Goal: Task Accomplishment & Management: Complete application form

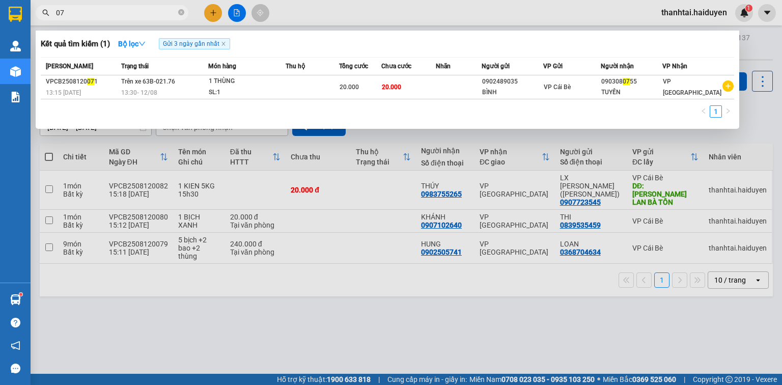
type input "0"
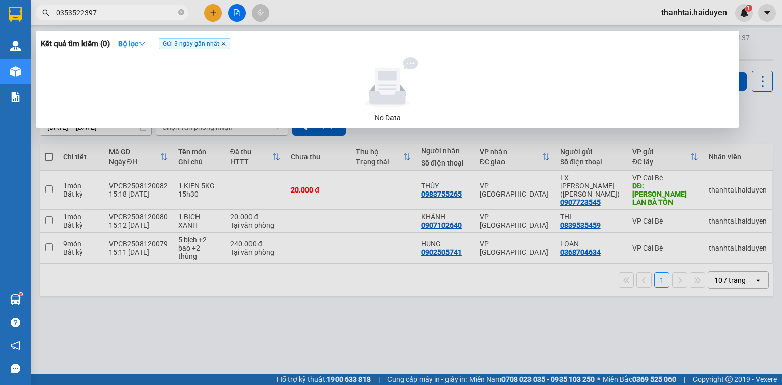
click at [224, 46] on icon "close" at bounding box center [223, 43] width 5 height 5
click at [124, 14] on input "0353522397" at bounding box center [116, 12] width 120 height 11
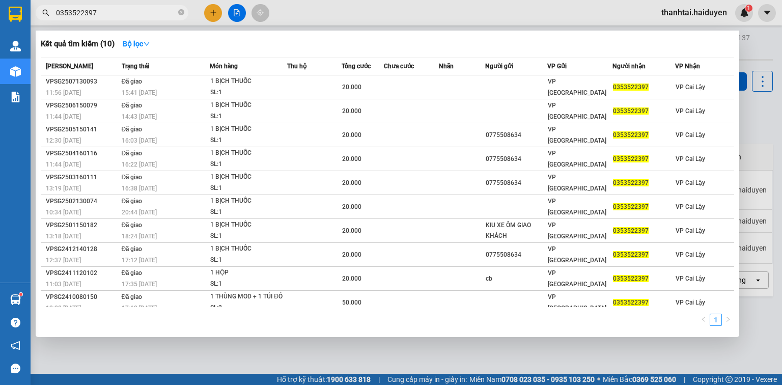
click at [124, 14] on input "0353522397" at bounding box center [116, 12] width 120 height 11
type input "0"
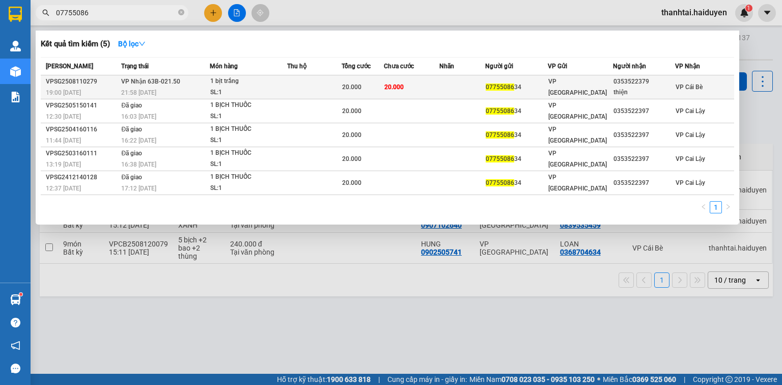
type input "07755086"
click at [471, 87] on td at bounding box center [463, 87] width 46 height 24
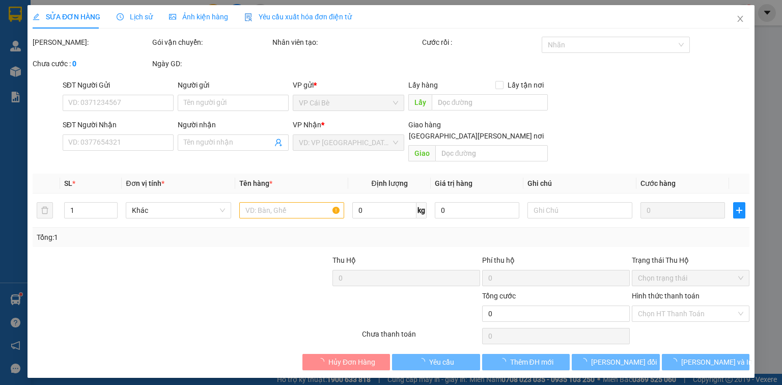
type input "0775508634"
type input "0353522379"
type input "thiện"
type input "20.000"
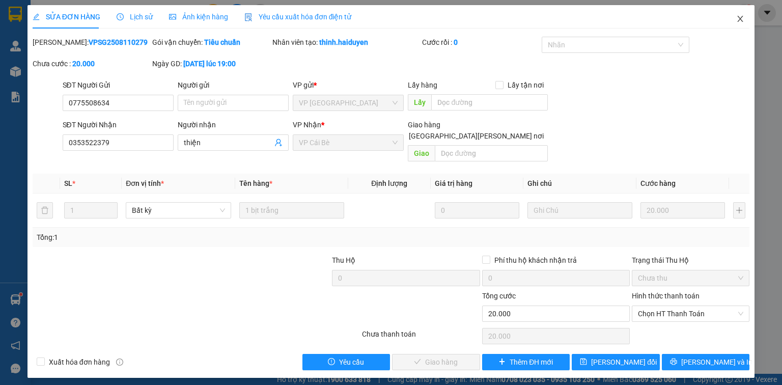
click at [739, 17] on icon "close" at bounding box center [741, 19] width 6 height 6
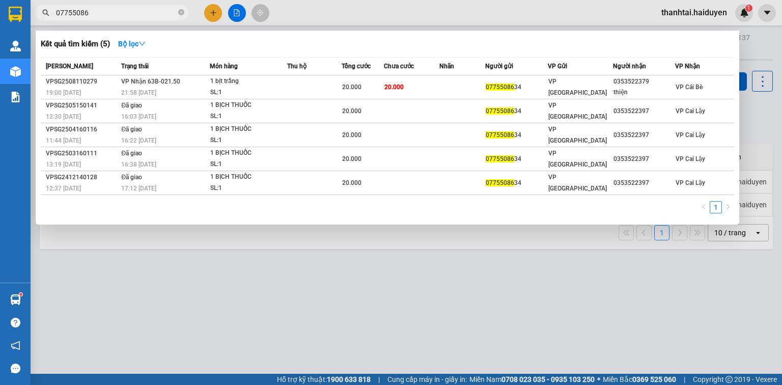
click at [127, 14] on input "07755086" at bounding box center [116, 12] width 120 height 11
click at [100, 12] on input "07755086" at bounding box center [116, 12] width 120 height 11
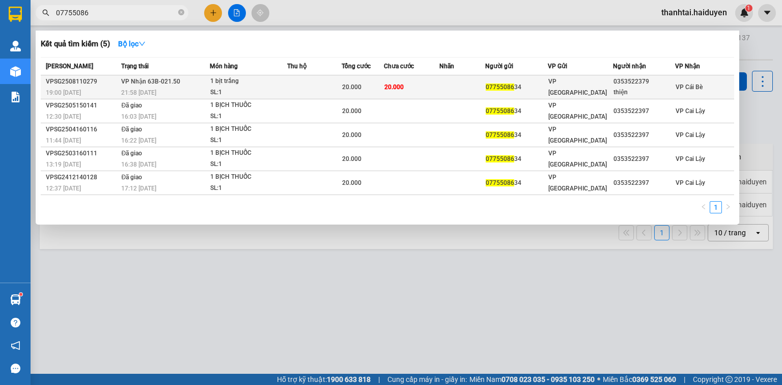
click at [128, 82] on span "[PERSON_NAME] 63B-021.50" at bounding box center [150, 81] width 59 height 7
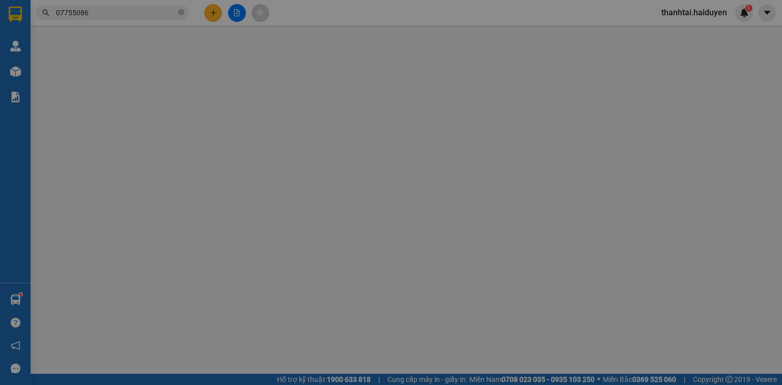
type input "0775508634"
type input "0353522397"
type input "thiện"
type input "20.000"
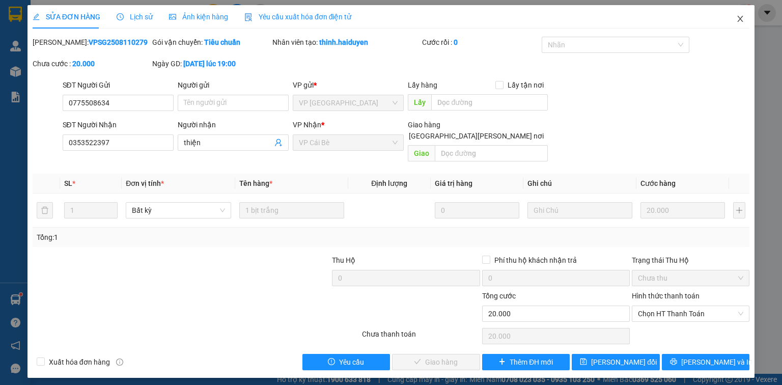
click at [742, 20] on icon "close" at bounding box center [741, 19] width 8 height 8
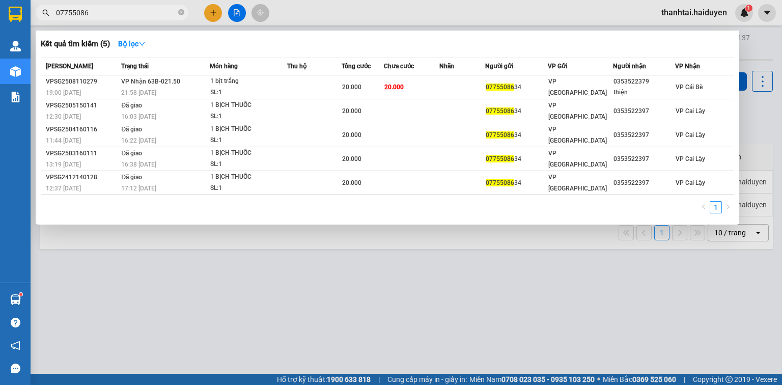
click at [109, 13] on input "07755086" at bounding box center [116, 12] width 120 height 11
click at [159, 11] on input "07755086" at bounding box center [116, 12] width 120 height 11
type input "0"
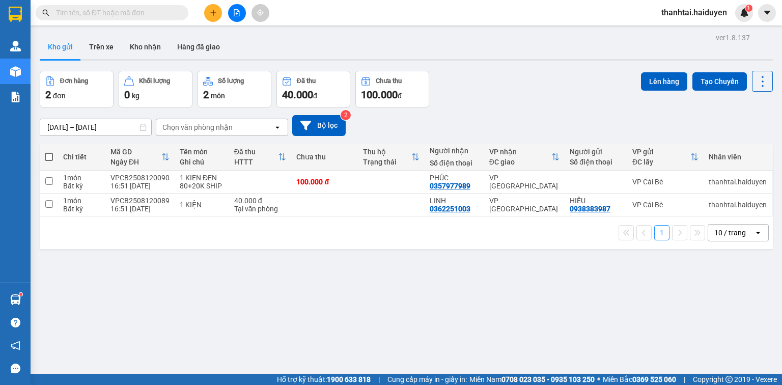
type input "3"
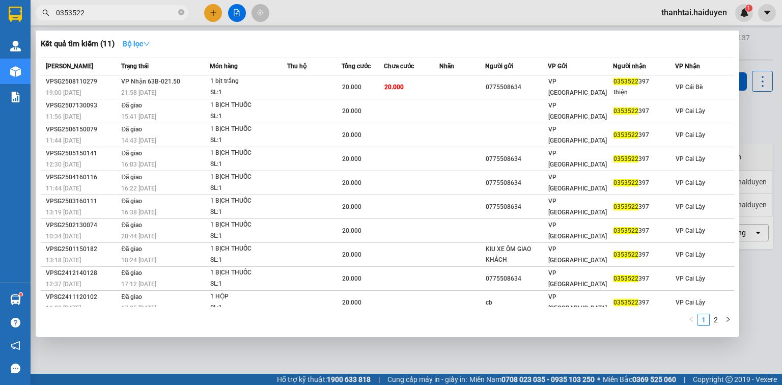
type input "0353522"
click at [150, 43] on icon "down" at bounding box center [146, 43] width 7 height 7
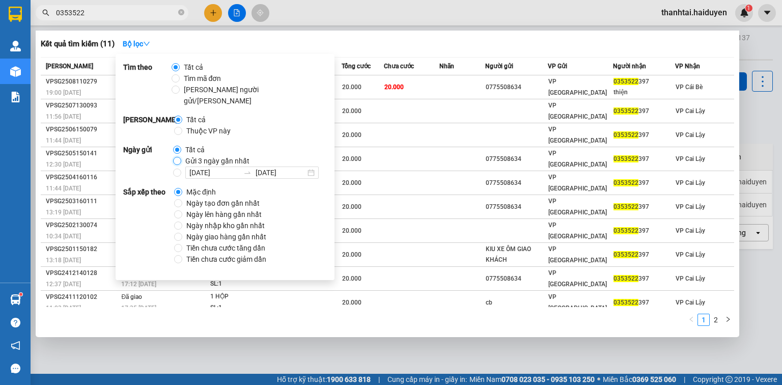
click at [176, 157] on input "Gửi 3 ngày gần nhất" at bounding box center [177, 161] width 8 height 8
radio input "true"
radio input "false"
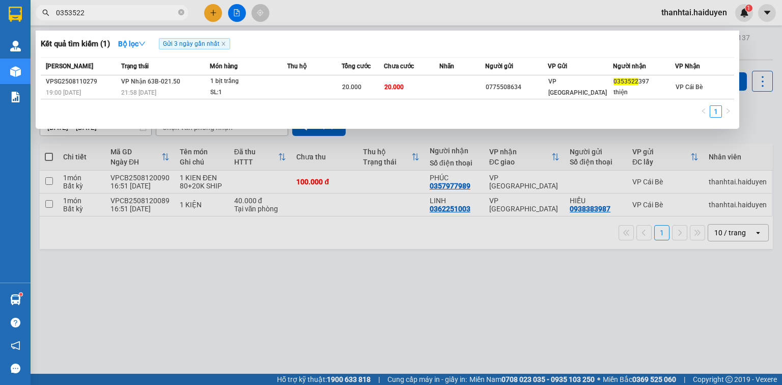
click at [116, 13] on input "0353522" at bounding box center [116, 12] width 120 height 11
